Goal: Task Accomplishment & Management: Use online tool/utility

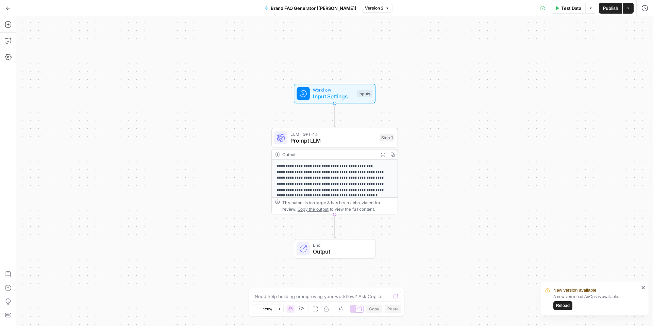
click at [10, 7] on icon "button" at bounding box center [8, 8] width 5 height 5
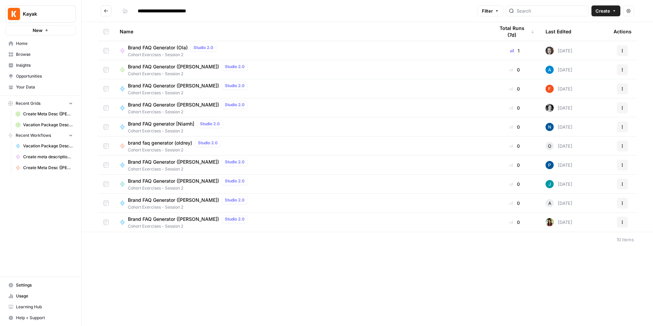
click at [38, 53] on span "Browse" at bounding box center [44, 54] width 57 height 6
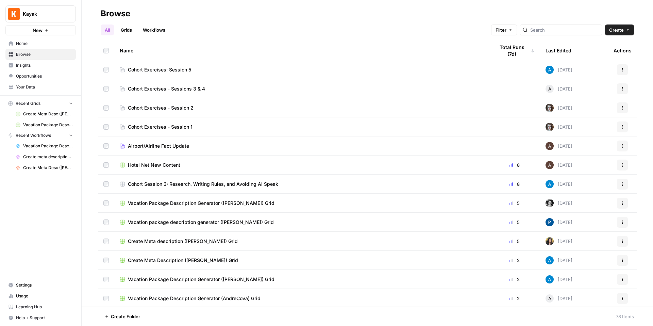
click at [25, 87] on span "Your Data" at bounding box center [44, 87] width 57 height 6
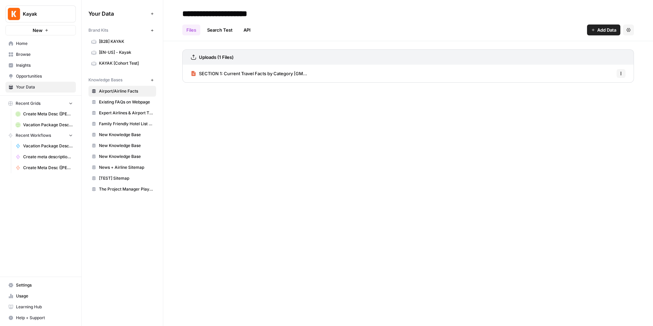
click at [130, 165] on span "News + Airline Sitemap" at bounding box center [126, 167] width 54 height 6
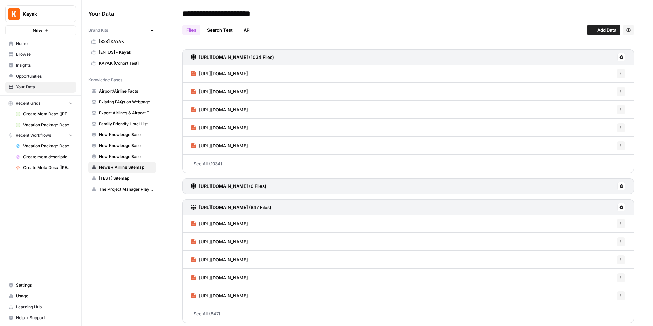
click at [30, 53] on span "Browse" at bounding box center [44, 54] width 57 height 6
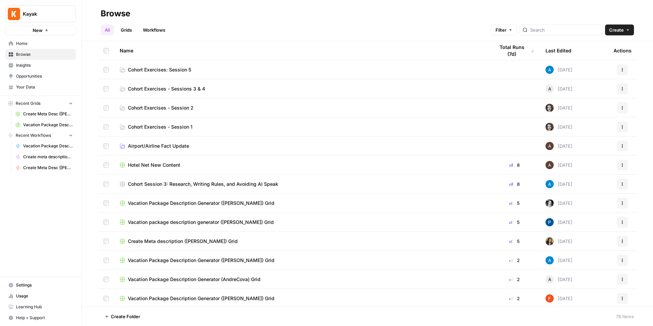
click at [184, 70] on span "Cohort Exercises: Session 5" at bounding box center [159, 69] width 63 height 7
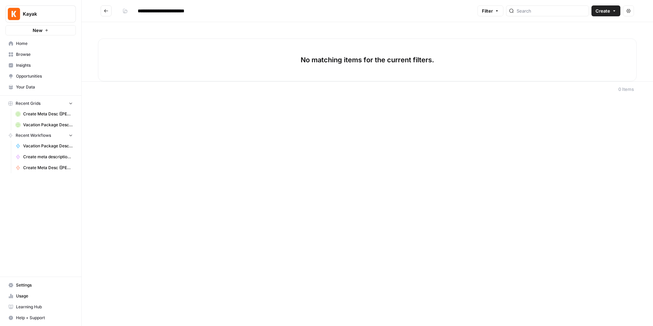
click at [605, 12] on span "Create" at bounding box center [602, 10] width 15 height 7
click at [596, 27] on span "Grid" at bounding box center [593, 26] width 38 height 7
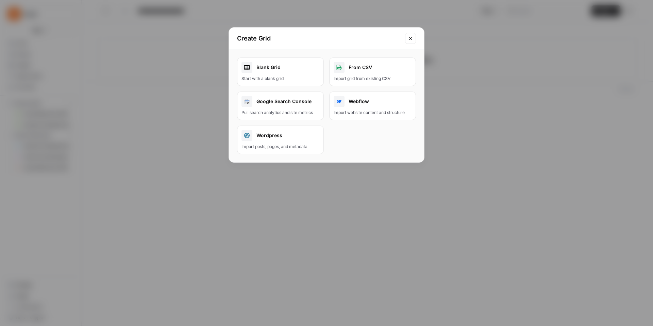
click at [269, 64] on div "Blank Grid" at bounding box center [280, 67] width 78 height 11
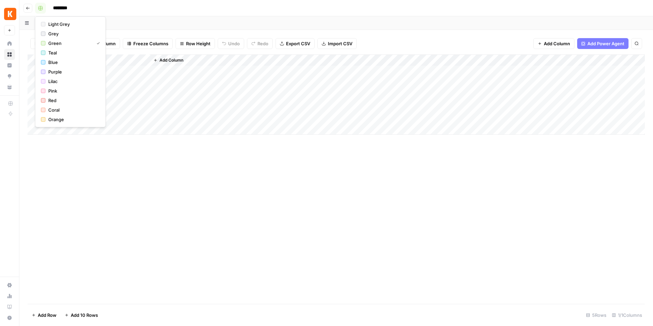
click at [41, 11] on button "button" at bounding box center [40, 8] width 11 height 11
click at [80, 24] on span "Light Grey" at bounding box center [72, 24] width 49 height 7
click at [74, 7] on input "********" at bounding box center [69, 8] width 38 height 11
click at [75, 7] on input "********" at bounding box center [69, 8] width 38 height 11
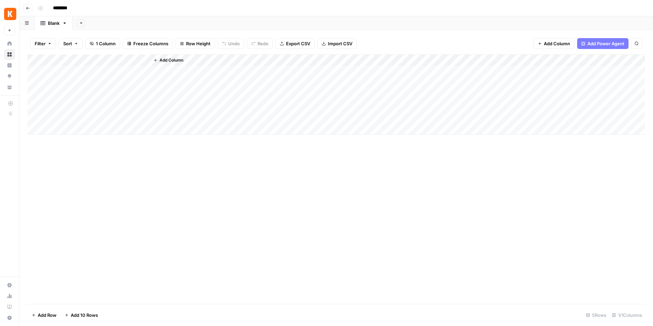
click at [75, 7] on input "********" at bounding box center [69, 8] width 38 height 11
type input "**********"
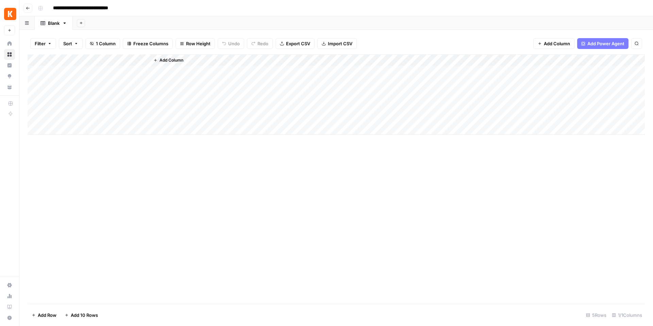
click at [107, 93] on div "Add Column" at bounding box center [336, 94] width 617 height 80
click at [93, 65] on div "Add Column" at bounding box center [336, 94] width 617 height 80
click at [110, 69] on div "Title Text Sort Ascending Sort Descending Filter Hide Column Remove Column" at bounding box center [91, 113] width 81 height 91
click at [124, 73] on div "Add Column" at bounding box center [336, 94] width 617 height 80
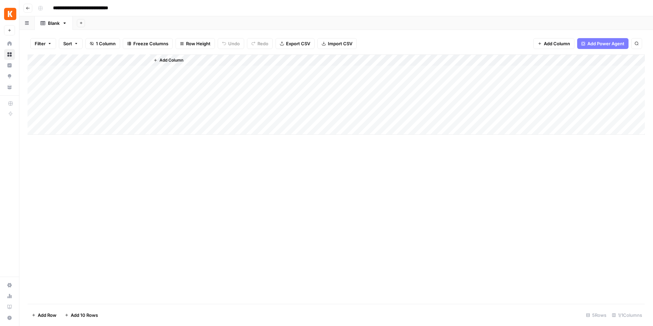
click at [124, 73] on div "Add Column" at bounding box center [336, 94] width 617 height 80
click at [98, 60] on div "Add Column" at bounding box center [336, 94] width 617 height 80
click at [98, 60] on div at bounding box center [100, 61] width 98 height 14
drag, startPoint x: 64, startPoint y: 79, endPoint x: 75, endPoint y: 78, distance: 10.6
click at [64, 79] on input "Title" at bounding box center [91, 76] width 69 height 7
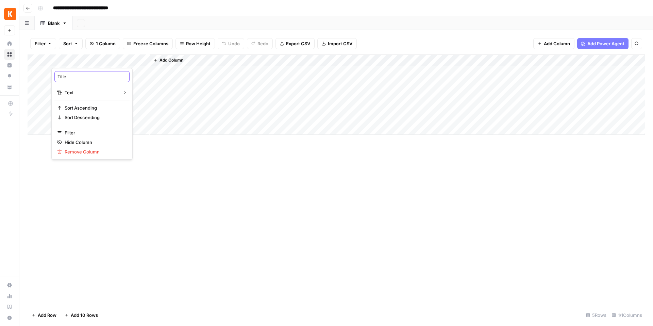
drag, startPoint x: 78, startPoint y: 77, endPoint x: 49, endPoint y: 76, distance: 29.3
click at [49, 76] on body "**********" at bounding box center [326, 163] width 653 height 326
type input "Topic"
click at [187, 104] on div "Add Column" at bounding box center [397, 94] width 495 height 80
click at [101, 71] on div "Add Column" at bounding box center [336, 94] width 617 height 80
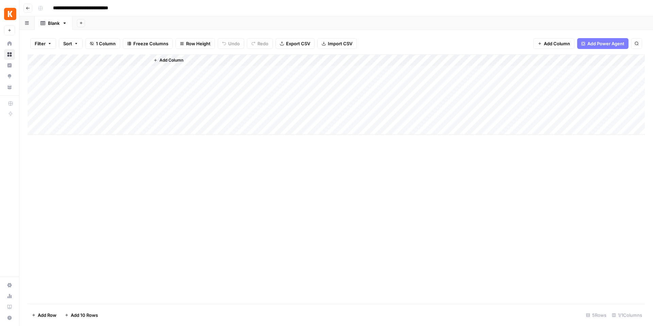
click at [101, 71] on div "Add Column" at bounding box center [336, 94] width 617 height 80
type textarea "**********"
click at [115, 84] on div "Add Column" at bounding box center [336, 94] width 617 height 80
click at [116, 86] on div "Add Column" at bounding box center [336, 94] width 617 height 80
type textarea "**********"
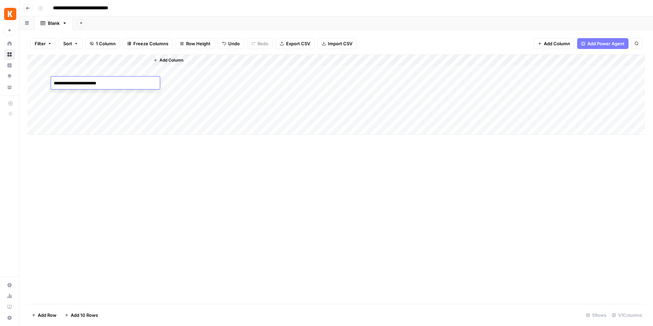
click at [107, 99] on div "Add Column" at bounding box center [336, 94] width 617 height 80
click at [104, 96] on div "Add Column" at bounding box center [336, 94] width 617 height 80
click at [104, 96] on textarea at bounding box center [105, 95] width 109 height 10
type textarea "**********"
click at [141, 111] on div "Add Column" at bounding box center [336, 94] width 617 height 80
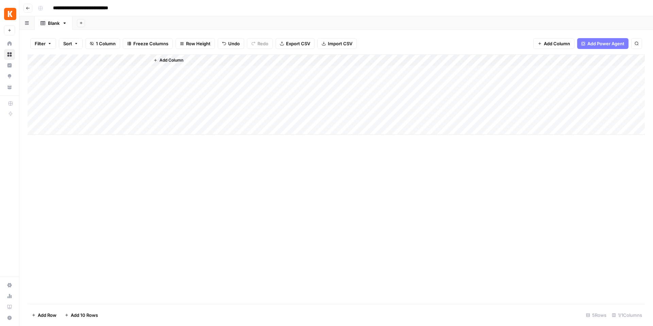
click at [541, 46] on button "Add Column" at bounding box center [553, 43] width 41 height 11
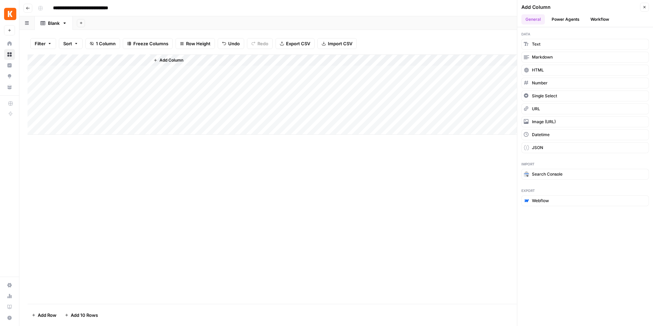
click at [574, 20] on button "Power Agents" at bounding box center [565, 19] width 36 height 10
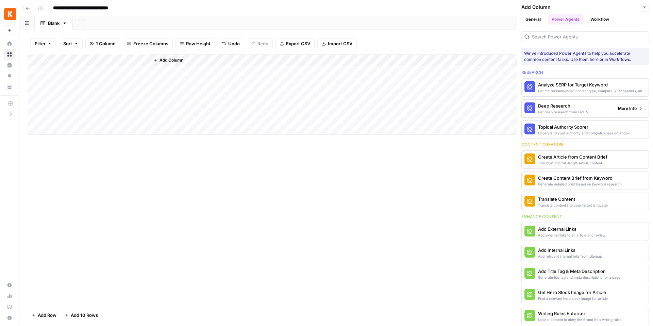
click at [561, 103] on div "Deep Research" at bounding box center [563, 105] width 50 height 7
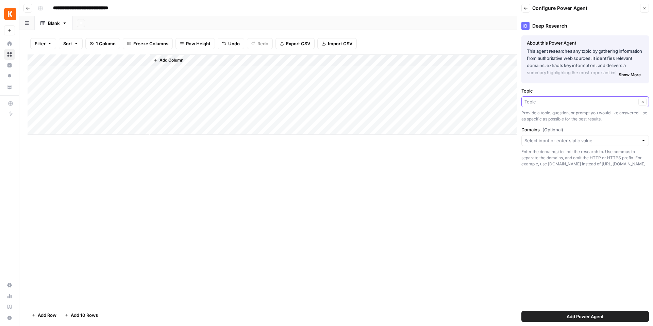
click at [557, 102] on input "Topic" at bounding box center [580, 101] width 112 height 7
click at [551, 136] on span "Topic" at bounding box center [576, 139] width 99 height 7
type input "Topic"
click at [550, 139] on input "Domains (Optional)" at bounding box center [581, 140] width 114 height 7
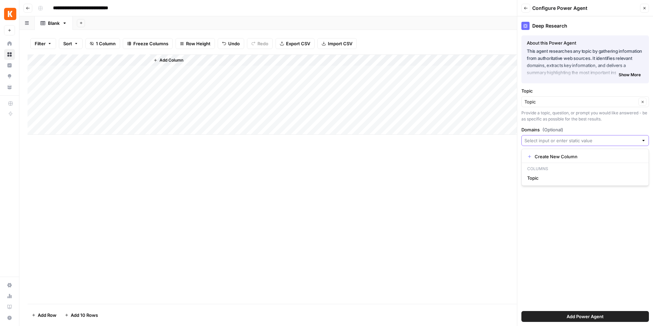
click at [550, 139] on input "Domains (Optional)" at bounding box center [581, 140] width 114 height 7
click at [576, 125] on div "Deep Research About this Power Agent This agent researches any topic by gatheri…" at bounding box center [585, 170] width 136 height 309
click at [601, 315] on span "Add Power Agent" at bounding box center [584, 316] width 37 height 7
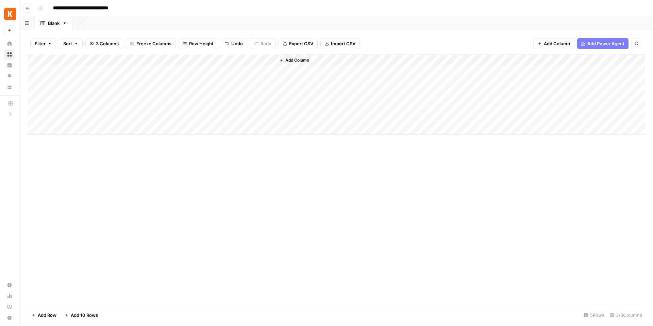
click at [181, 94] on div "Add Column" at bounding box center [336, 94] width 617 height 80
click at [199, 94] on div "Add Column" at bounding box center [336, 94] width 617 height 80
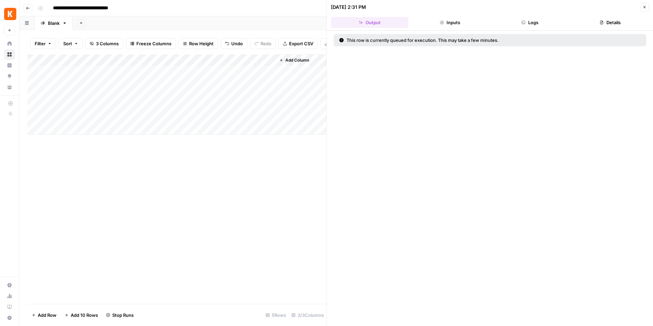
click at [440, 21] on icon "button" at bounding box center [442, 22] width 4 height 4
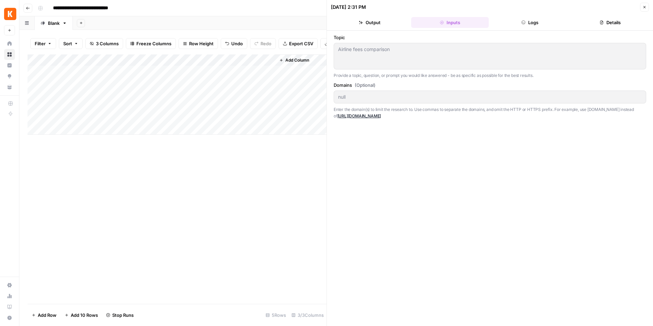
click at [527, 20] on button "Logs" at bounding box center [530, 22] width 78 height 11
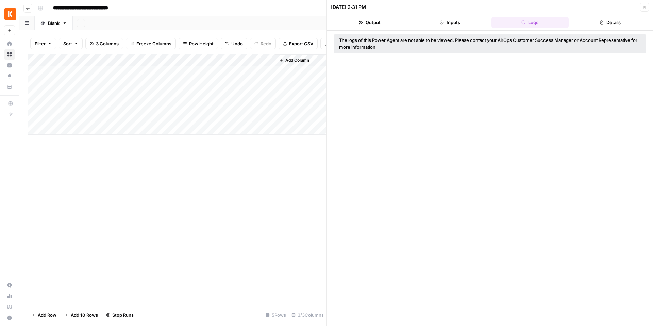
click at [379, 28] on header "10/01/25 at 2:31 PM Close Output Inputs Logs Details" at bounding box center [490, 15] width 326 height 31
click at [381, 25] on button "Output" at bounding box center [370, 22] width 78 height 11
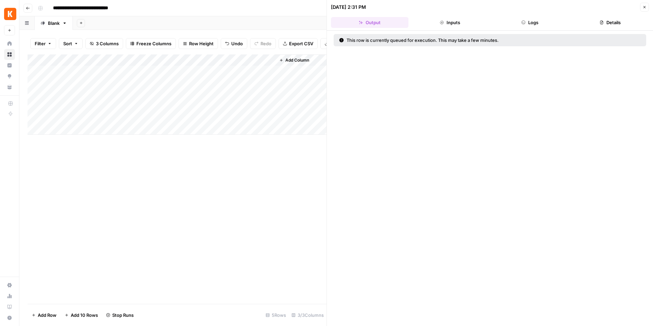
click at [539, 27] on button "Logs" at bounding box center [530, 22] width 78 height 11
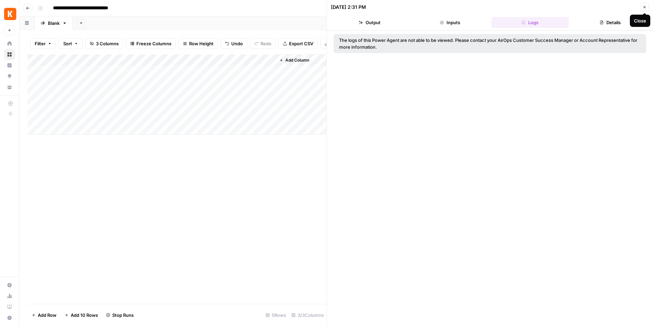
click at [644, 7] on icon "button" at bounding box center [644, 7] width 2 height 2
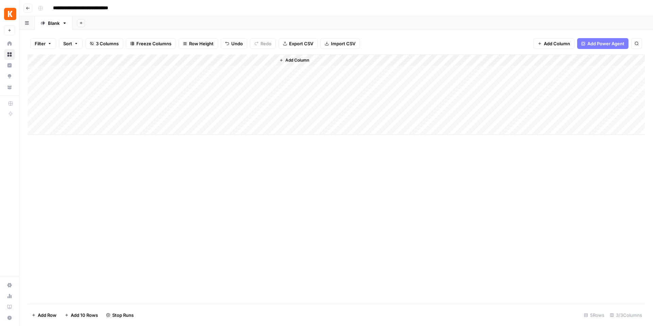
click at [184, 59] on div "Add Column" at bounding box center [336, 94] width 617 height 80
click at [173, 62] on div at bounding box center [181, 61] width 65 height 14
click at [312, 154] on div "Add Column" at bounding box center [336, 178] width 617 height 249
click at [199, 60] on div "Add Column" at bounding box center [336, 94] width 617 height 80
click at [188, 59] on div at bounding box center [181, 61] width 65 height 14
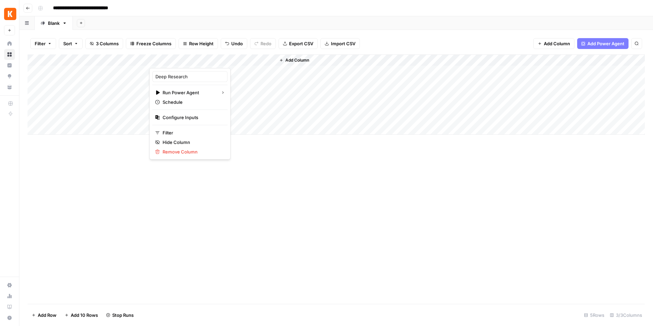
click at [180, 61] on div at bounding box center [181, 61] width 65 height 14
click at [300, 172] on div "Add Column" at bounding box center [336, 178] width 617 height 249
click at [294, 185] on div "Add Column" at bounding box center [336, 178] width 617 height 249
click at [172, 62] on div "Add Column" at bounding box center [336, 94] width 617 height 80
click at [313, 196] on div "Add Column" at bounding box center [336, 178] width 617 height 249
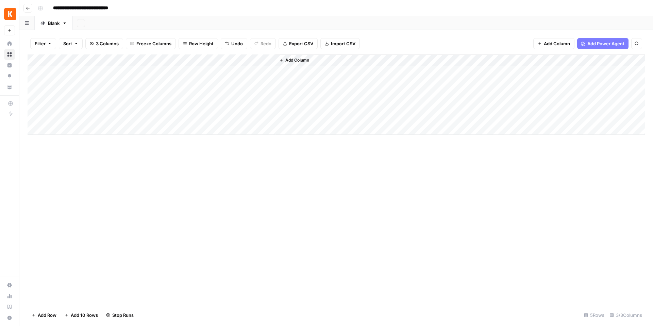
click at [193, 61] on div "Add Column" at bounding box center [336, 94] width 617 height 80
click at [251, 196] on div "Add Column" at bounding box center [336, 178] width 617 height 249
click at [184, 60] on div "Add Column" at bounding box center [336, 94] width 617 height 80
click at [184, 60] on div at bounding box center [181, 61] width 65 height 14
drag, startPoint x: 246, startPoint y: 266, endPoint x: 247, endPoint y: 259, distance: 6.8
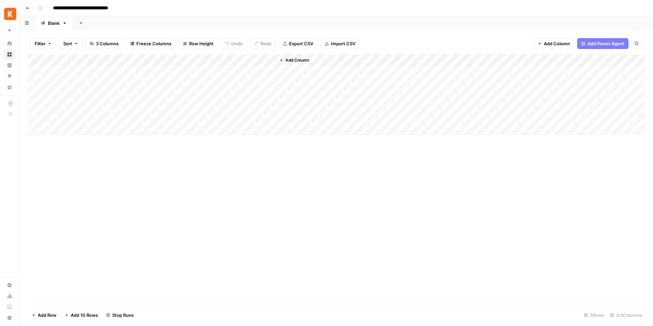
click at [247, 263] on div "Add Column" at bounding box center [336, 178] width 617 height 249
click at [182, 62] on div "Add Column" at bounding box center [336, 94] width 617 height 80
click at [179, 58] on div "Add Column" at bounding box center [336, 94] width 617 height 80
click at [317, 144] on div "Add Column" at bounding box center [336, 178] width 617 height 249
click at [208, 94] on div "Add Column" at bounding box center [336, 94] width 617 height 80
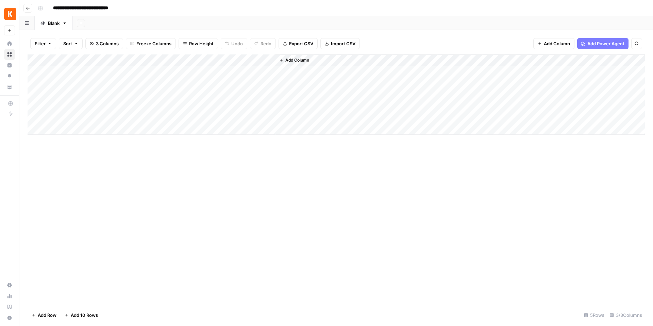
click at [190, 60] on div "Add Column" at bounding box center [336, 94] width 617 height 80
click at [191, 150] on span "Remove Column" at bounding box center [193, 151] width 60 height 7
click at [300, 79] on span "Delete" at bounding box center [302, 76] width 15 height 7
click at [583, 44] on icon "button" at bounding box center [583, 44] width 4 height 4
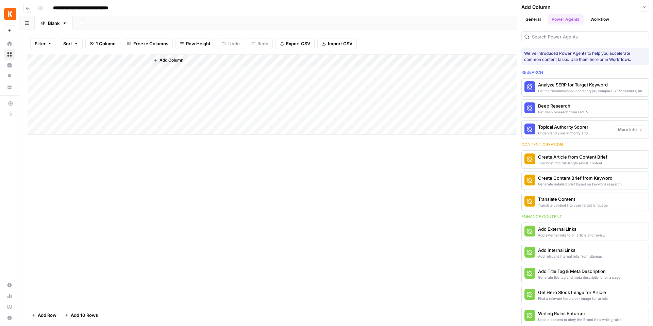
click at [572, 111] on div "Get deep research from GPT-5" at bounding box center [563, 111] width 50 height 5
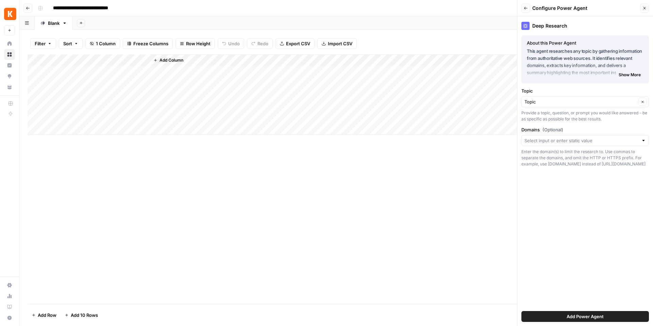
click at [563, 313] on button "Add Power Agent" at bounding box center [585, 316] width 128 height 11
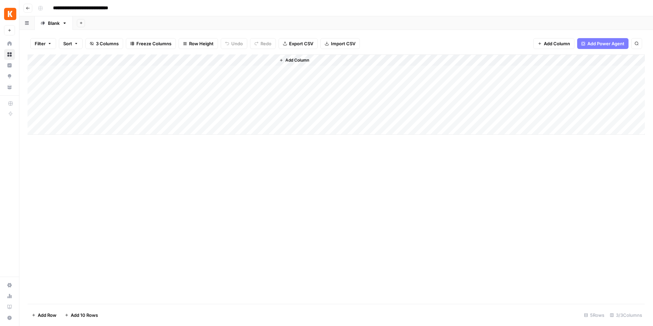
click at [177, 59] on div "Add Column" at bounding box center [336, 94] width 617 height 80
click at [340, 227] on div "Add Column" at bounding box center [336, 178] width 617 height 249
click at [303, 182] on div "Add Column" at bounding box center [336, 178] width 617 height 249
click at [201, 61] on div "Add Column" at bounding box center [336, 94] width 617 height 80
click at [201, 61] on div at bounding box center [181, 61] width 65 height 14
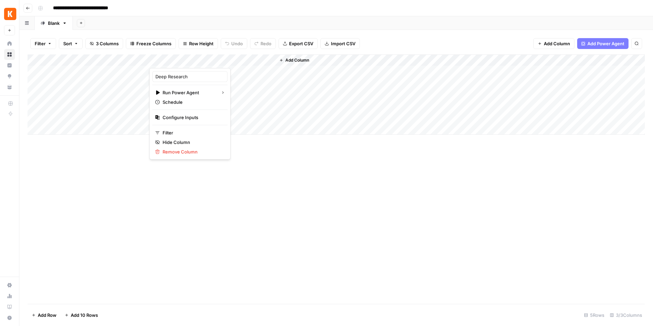
click at [320, 174] on div "Add Column" at bounding box center [336, 178] width 617 height 249
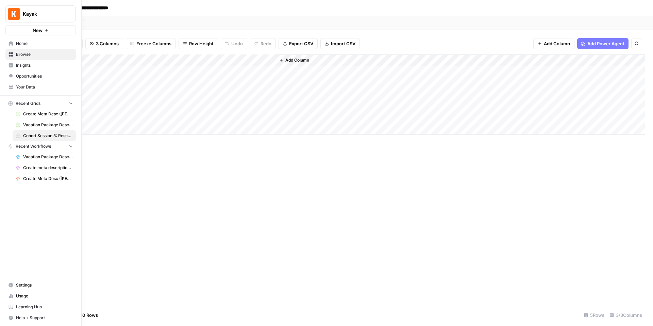
click at [10, 53] on icon at bounding box center [11, 54] width 4 height 4
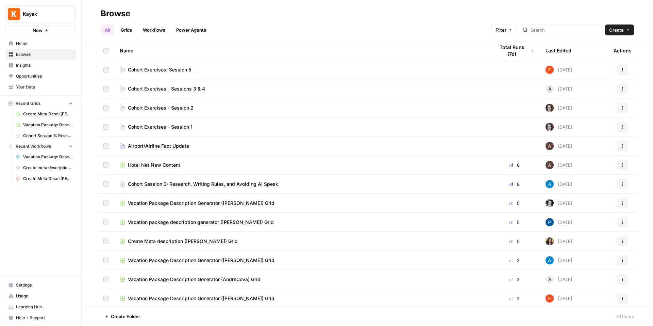
click at [179, 70] on span "Cohort Exercises: Session 5" at bounding box center [159, 69] width 63 height 7
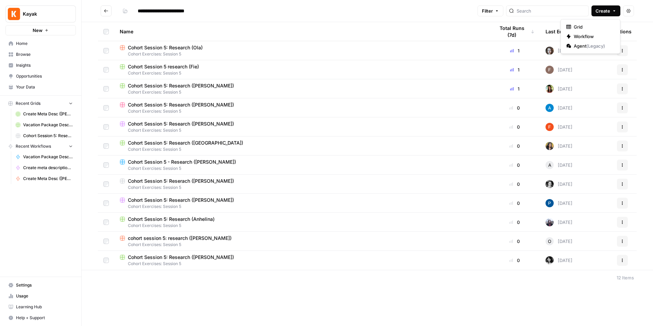
click at [597, 12] on span "Create" at bounding box center [602, 10] width 15 height 7
click at [585, 36] on span "Workflow" at bounding box center [593, 36] width 38 height 7
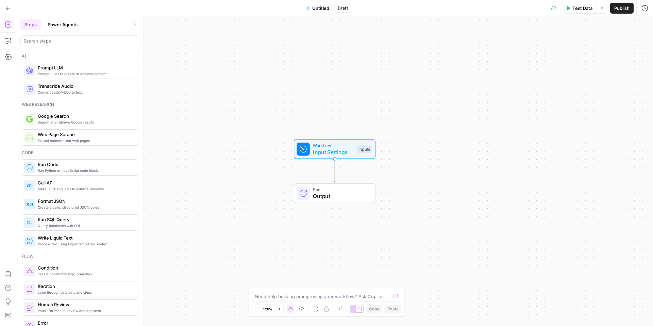
click at [320, 7] on span "Untitled" at bounding box center [320, 8] width 17 height 7
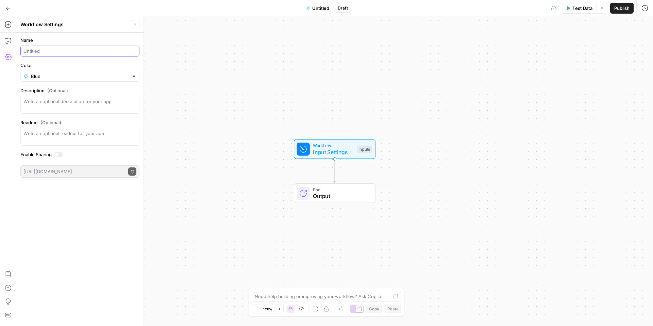
click at [67, 53] on input "Name" at bounding box center [79, 51] width 113 height 7
type input "Company Research (Tom)"
click at [85, 75] on input "Color" at bounding box center [80, 76] width 98 height 7
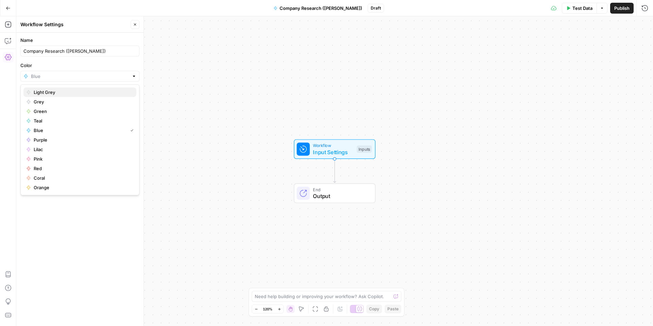
click at [65, 89] on span "Light Grey" at bounding box center [82, 92] width 97 height 7
type input "Light Grey"
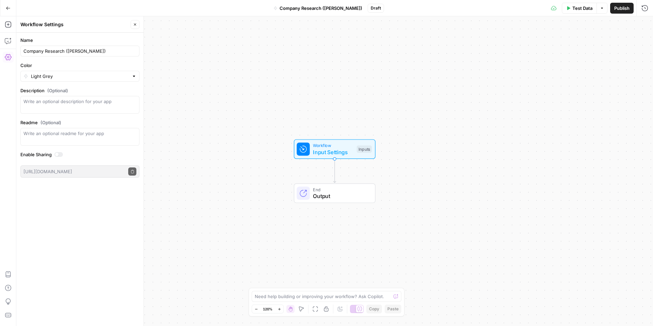
click at [199, 166] on div "Workflow Input Settings Inputs End Output" at bounding box center [334, 170] width 636 height 309
click at [134, 26] on icon "button" at bounding box center [135, 24] width 4 height 4
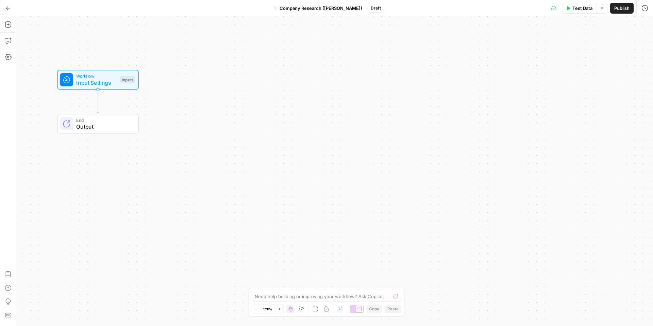
drag, startPoint x: 509, startPoint y: 153, endPoint x: 272, endPoint y: 84, distance: 246.6
click at [272, 84] on div "Workflow Input Settings Inputs End Output" at bounding box center [334, 170] width 636 height 309
click at [84, 76] on span "Workflow" at bounding box center [96, 76] width 40 height 6
click at [540, 49] on span "Add Field" at bounding box center [544, 46] width 20 height 7
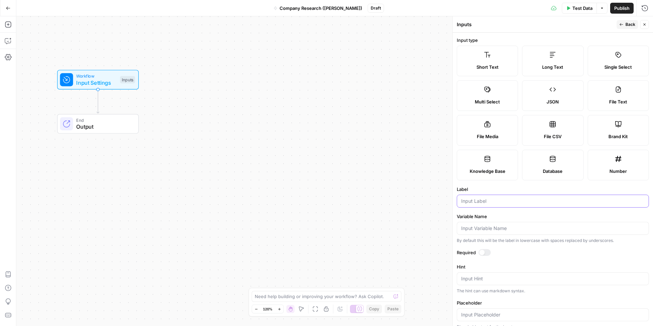
click at [495, 199] on input "Label" at bounding box center [552, 201] width 183 height 7
type input "Company Name"
click at [627, 27] on span "Back" at bounding box center [630, 24] width 10 height 6
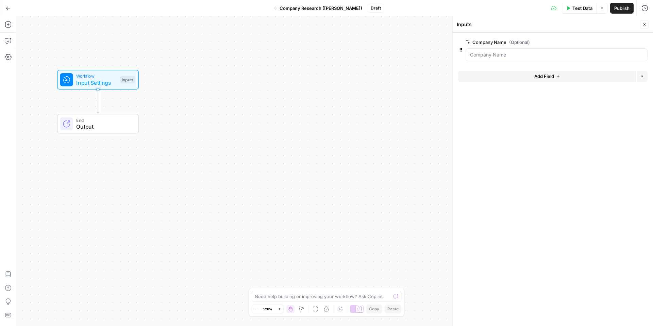
click at [642, 27] on button "Close" at bounding box center [644, 24] width 9 height 9
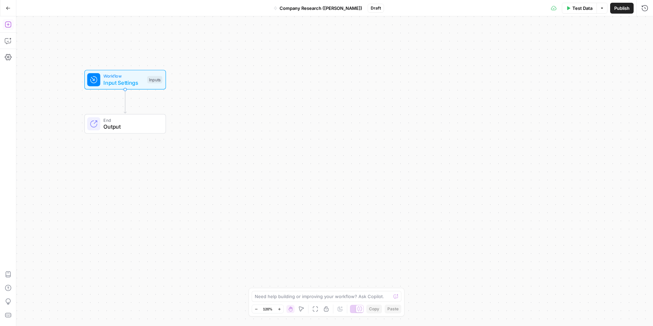
click at [9, 26] on icon "button" at bounding box center [8, 24] width 7 height 7
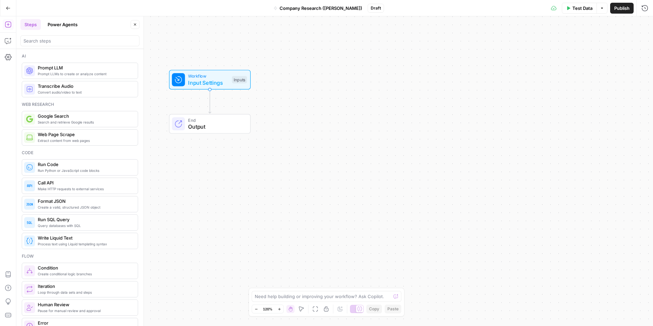
click at [75, 72] on span "Prompt LLMs to create or analyze content" at bounding box center [85, 73] width 95 height 5
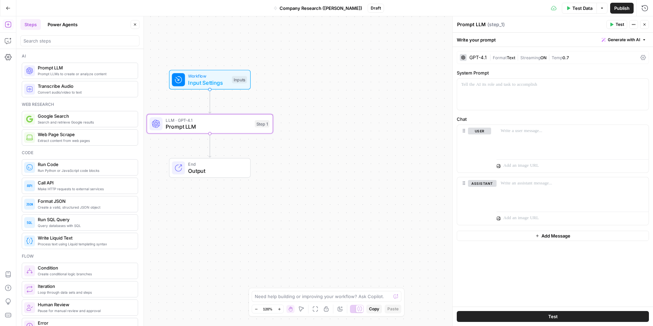
click at [477, 60] on div "GPT-4.1" at bounding box center [477, 57] width 17 height 5
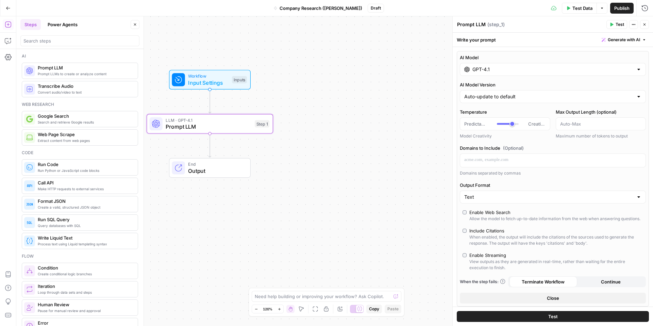
click at [479, 67] on input "GPT-4.1" at bounding box center [552, 69] width 161 height 7
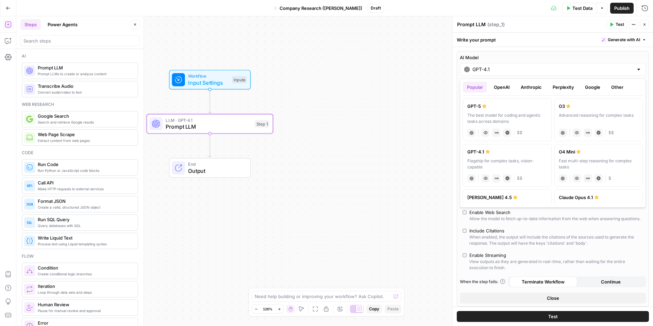
click at [512, 114] on div "The best model for coding and agentic tasks across domains" at bounding box center [507, 118] width 80 height 12
type input "GPT-5"
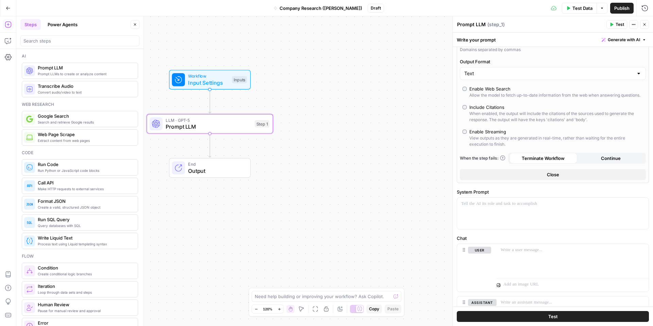
scroll to position [168, 0]
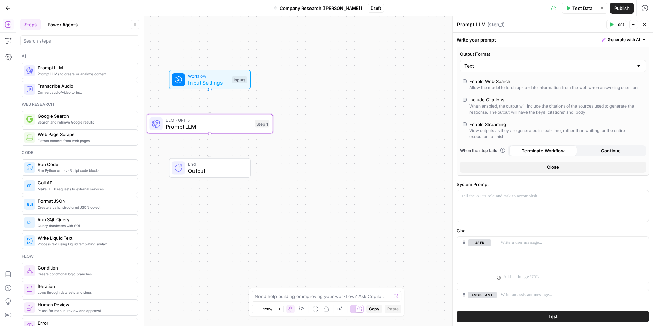
click at [467, 83] on label "Enable Web Search Allow the model to fetch up-to-date information from the web …" at bounding box center [552, 84] width 181 height 13
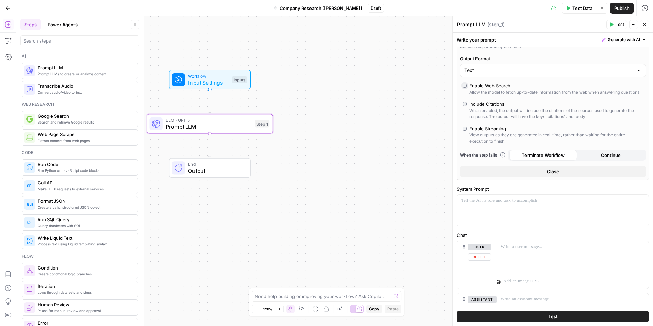
scroll to position [141, 0]
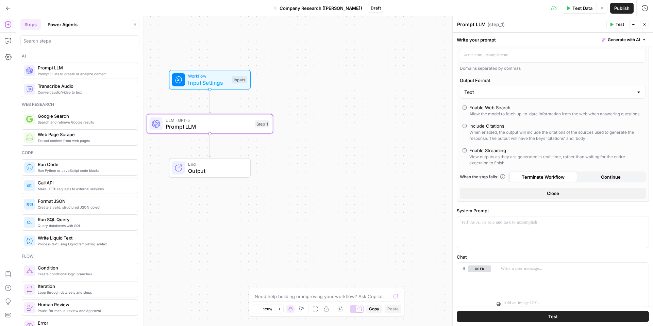
click at [544, 195] on button "Close" at bounding box center [553, 193] width 186 height 11
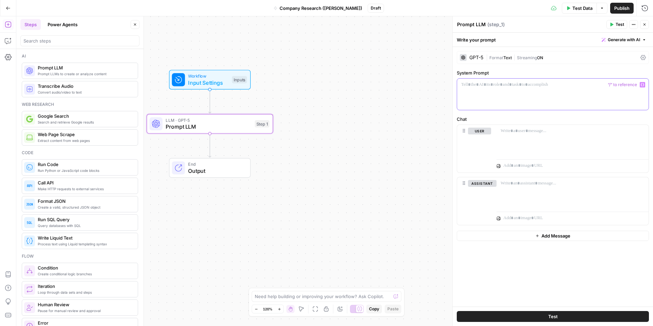
click at [520, 95] on div at bounding box center [552, 94] width 191 height 31
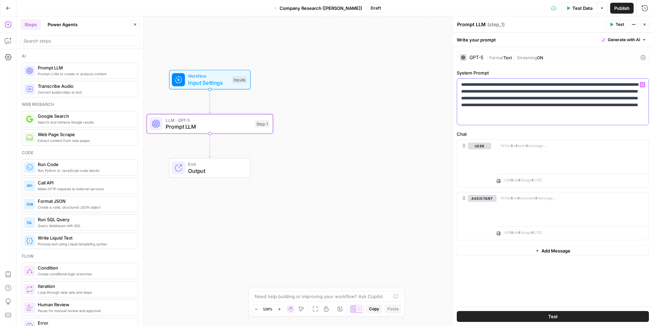
click at [637, 40] on span "Generate with AI" at bounding box center [624, 40] width 32 height 6
click at [553, 142] on p at bounding box center [572, 145] width 144 height 7
click at [552, 152] on p "**********" at bounding box center [572, 149] width 144 height 14
click at [593, 151] on p "**********" at bounding box center [572, 149] width 144 height 14
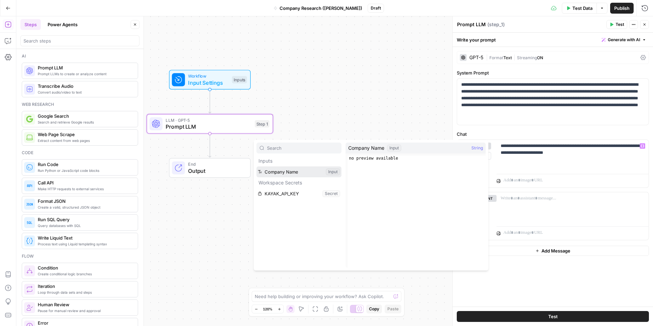
click at [288, 173] on button "Select variable Company Name" at bounding box center [298, 171] width 85 height 11
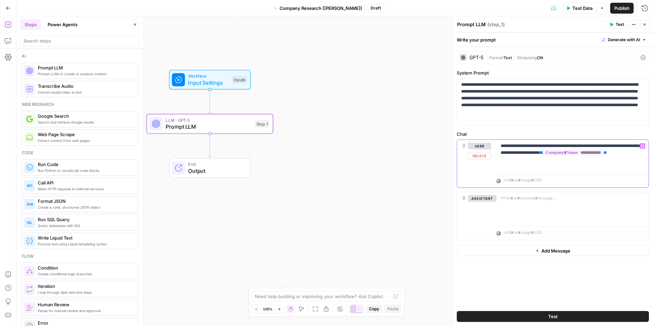
click at [540, 155] on span "**" at bounding box center [541, 152] width 3 height 4
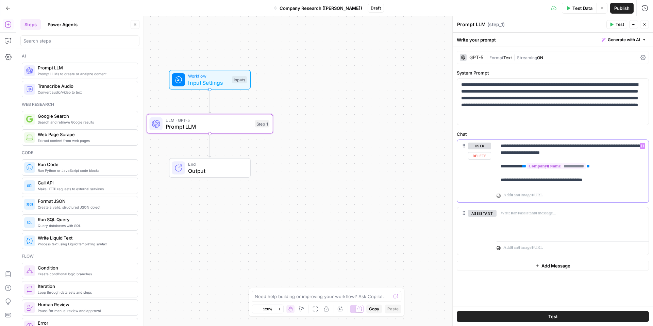
click at [611, 180] on p "**********" at bounding box center [572, 162] width 144 height 41
click at [553, 182] on p "**********" at bounding box center [572, 162] width 144 height 41
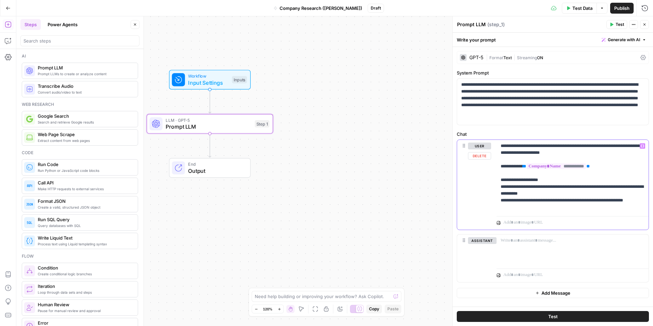
click at [623, 187] on p "**********" at bounding box center [572, 176] width 144 height 68
click at [581, 209] on p "**********" at bounding box center [572, 176] width 144 height 68
drag, startPoint x: 637, startPoint y: 215, endPoint x: 496, endPoint y: 146, distance: 156.9
click at [496, 146] on div "**********" at bounding box center [552, 188] width 191 height 97
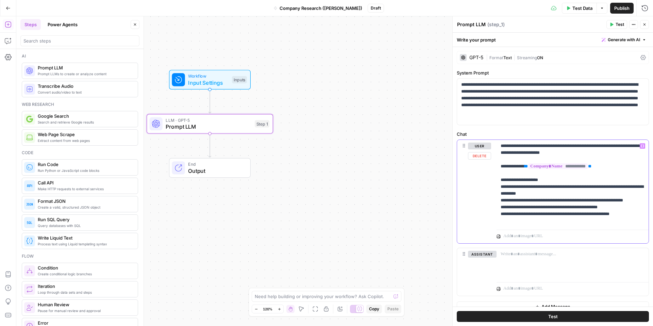
click at [543, 196] on p "**********" at bounding box center [572, 183] width 144 height 82
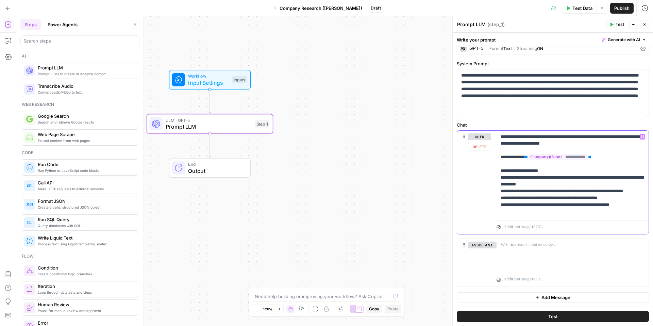
click at [642, 214] on p "**********" at bounding box center [572, 174] width 144 height 82
click at [563, 224] on p "**********" at bounding box center [572, 180] width 144 height 95
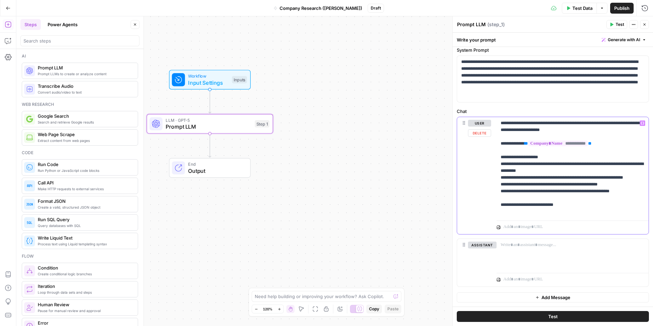
drag, startPoint x: 570, startPoint y: 211, endPoint x: 499, endPoint y: 210, distance: 70.4
click at [499, 210] on div "**********" at bounding box center [572, 167] width 152 height 101
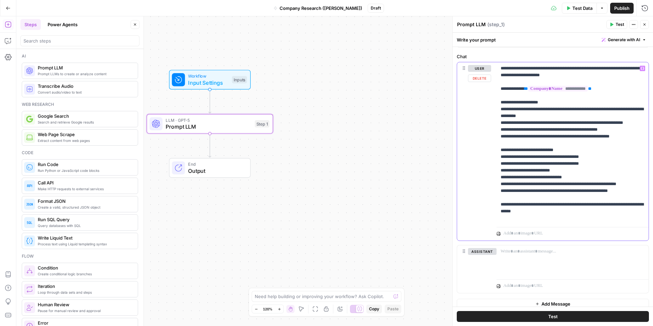
scroll to position [84, 0]
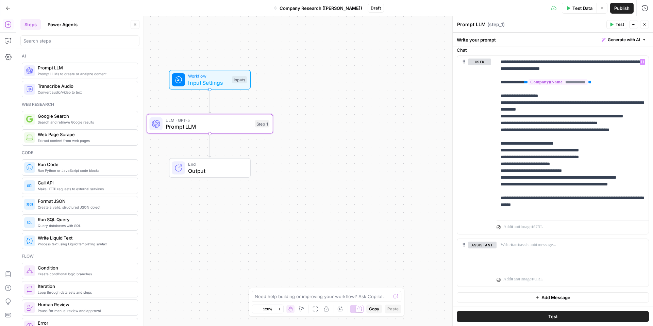
click at [614, 27] on button "Test" at bounding box center [616, 24] width 21 height 9
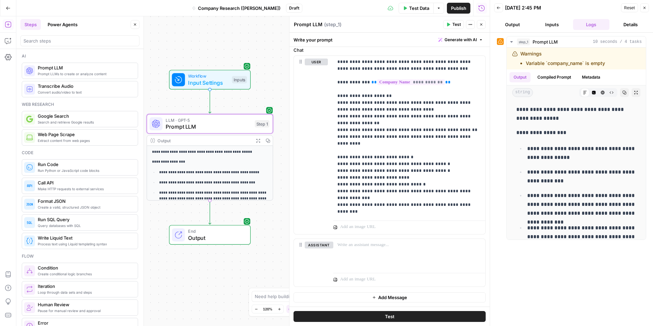
click at [554, 27] on button "Inputs" at bounding box center [551, 24] width 37 height 11
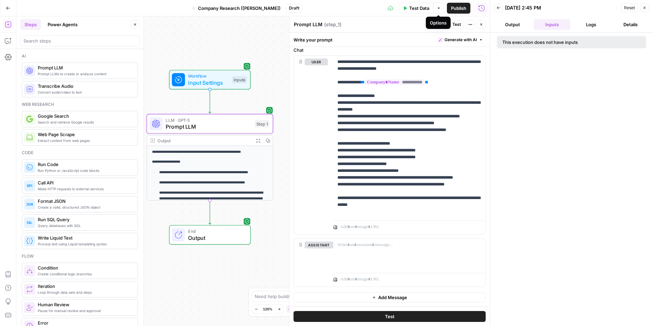
click at [437, 9] on icon "button" at bounding box center [439, 8] width 4 height 4
click at [418, 8] on span "Test Data" at bounding box center [419, 8] width 20 height 7
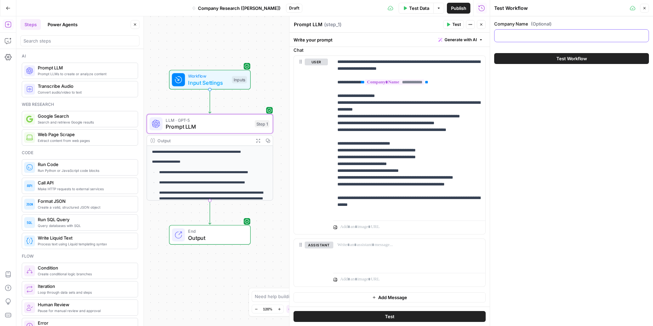
click at [540, 37] on input "Company Name (Optional)" at bounding box center [571, 35] width 146 height 7
drag, startPoint x: 520, startPoint y: 36, endPoint x: 441, endPoint y: 36, distance: 78.5
click at [441, 36] on body "**********" at bounding box center [326, 163] width 653 height 326
type input "Skyscanner"
click at [624, 15] on header "Test Workflow Close" at bounding box center [571, 8] width 163 height 16
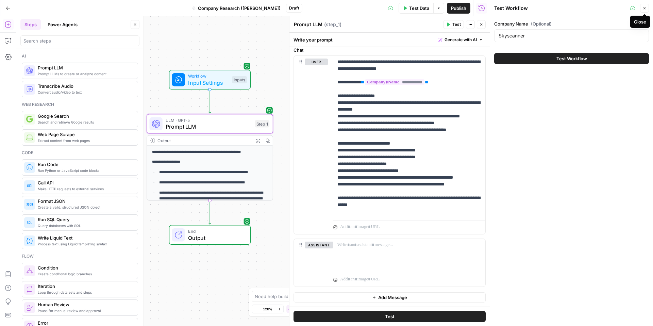
click at [645, 11] on button "Close" at bounding box center [644, 8] width 9 height 9
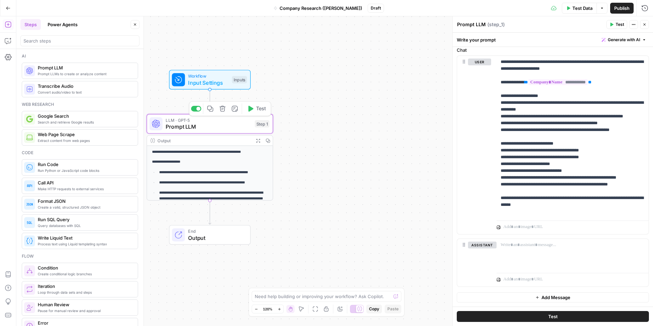
click at [222, 123] on span "Prompt LLM" at bounding box center [209, 126] width 86 height 8
click at [615, 24] on button "Test" at bounding box center [616, 24] width 21 height 9
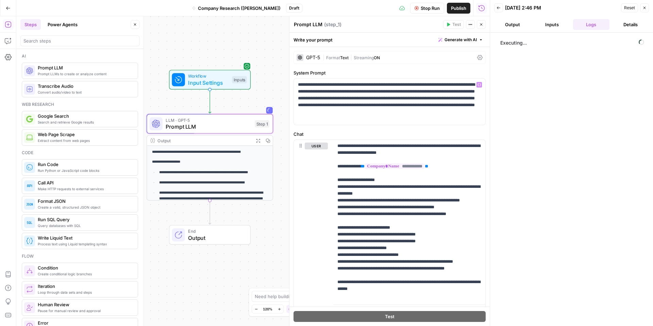
scroll to position [2, 0]
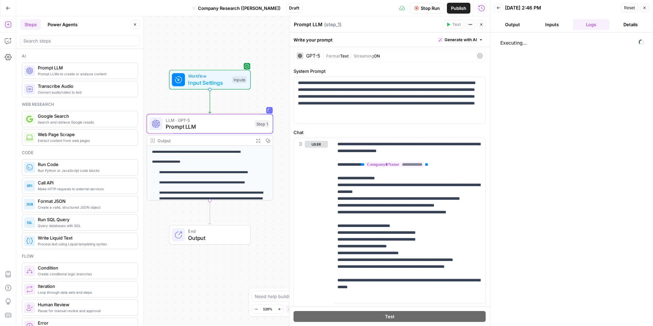
click at [309, 58] on div "GPT-5" at bounding box center [313, 55] width 14 height 5
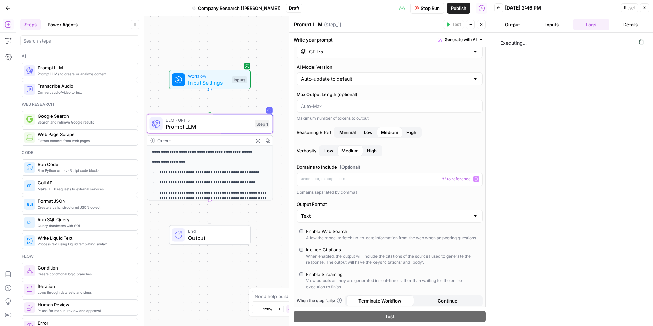
scroll to position [18, 0]
click at [483, 28] on button "Close" at bounding box center [481, 24] width 9 height 9
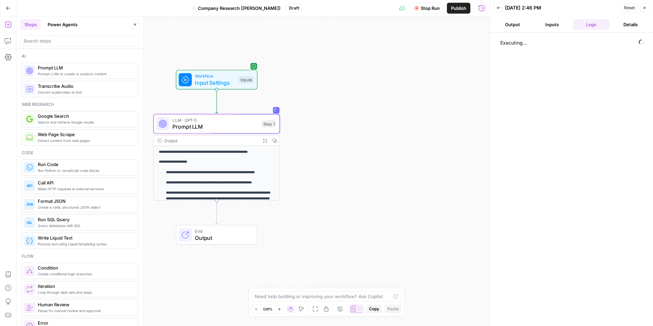
click at [556, 27] on button "Inputs" at bounding box center [551, 24] width 37 height 11
click at [518, 27] on button "Output" at bounding box center [512, 24] width 37 height 11
click at [582, 27] on button "Logs" at bounding box center [591, 24] width 37 height 11
click at [617, 26] on button "Details" at bounding box center [630, 24] width 37 height 11
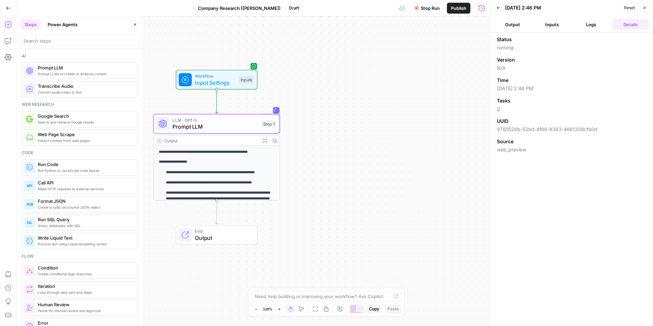
click at [590, 26] on button "Logs" at bounding box center [591, 24] width 37 height 11
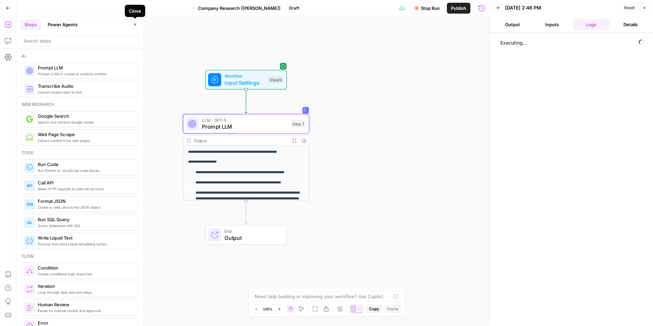
click at [134, 28] on button "Close" at bounding box center [135, 24] width 9 height 9
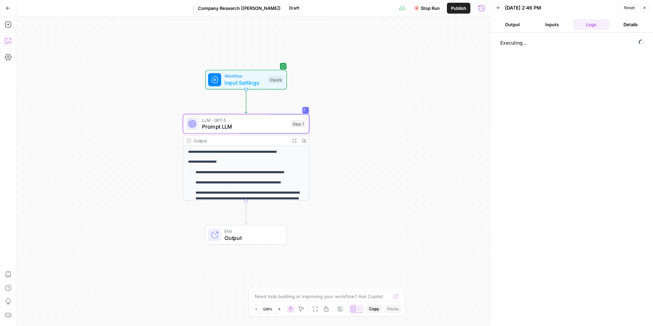
click at [9, 41] on icon "button" at bounding box center [8, 40] width 7 height 7
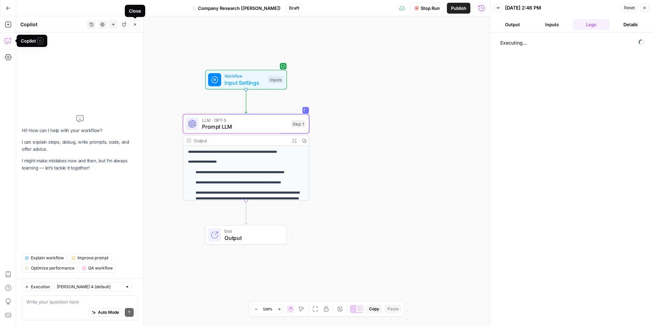
click at [132, 25] on button "Close" at bounding box center [135, 24] width 9 height 9
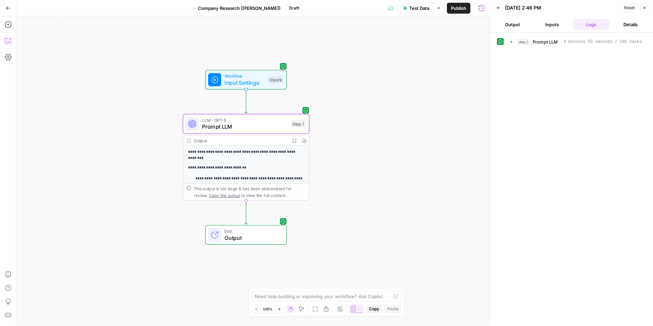
click at [521, 22] on button "Output" at bounding box center [512, 24] width 37 height 11
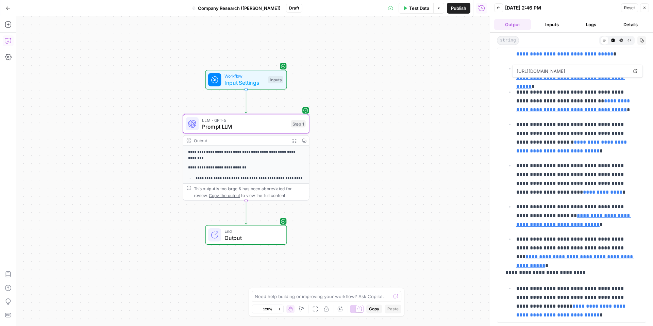
scroll to position [63, 0]
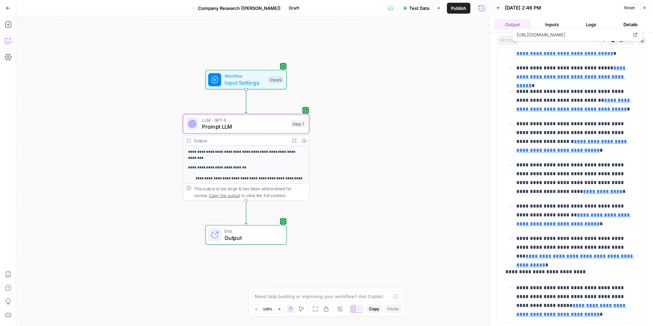
click at [586, 29] on span "https://find-and-update.company-information.service.gov.uk/company/04217916?utm…" at bounding box center [572, 35] width 114 height 12
click at [590, 25] on button "Logs" at bounding box center [591, 24] width 37 height 11
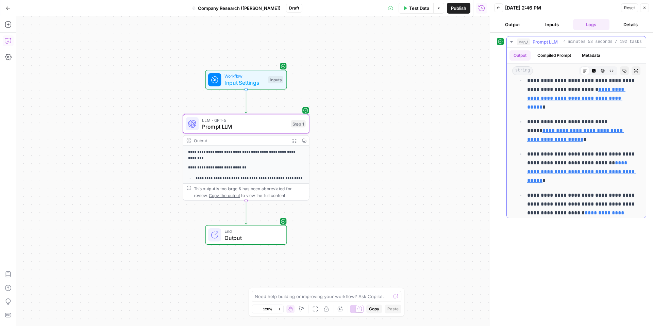
scroll to position [0, 0]
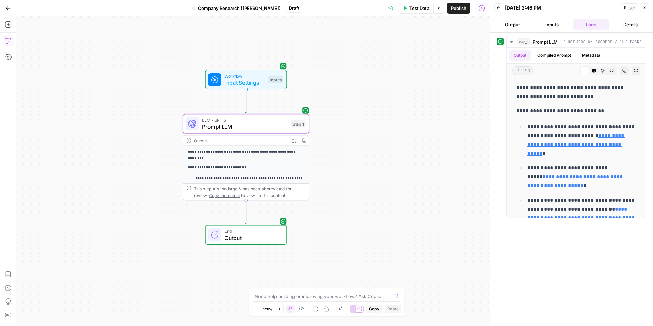
click at [519, 24] on button "Output" at bounding box center [512, 24] width 37 height 11
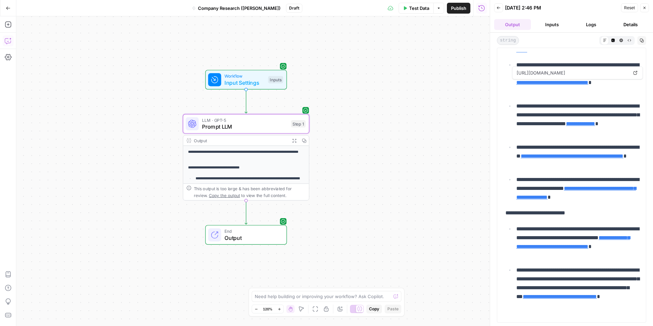
scroll to position [121, 0]
